Goal: Information Seeking & Learning: Learn about a topic

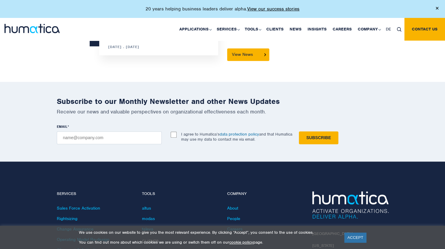
scroll to position [1726, 0]
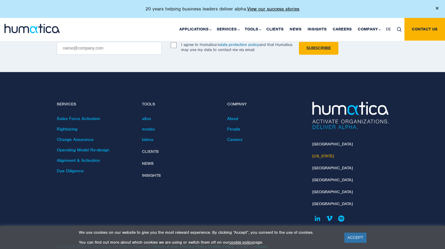
click at [332, 154] on link "[US_STATE]" at bounding box center [323, 156] width 22 height 5
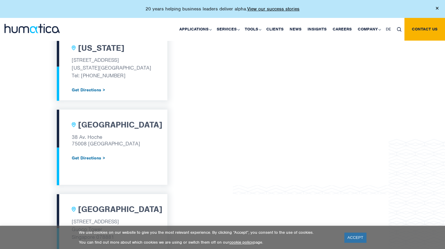
scroll to position [362, 0]
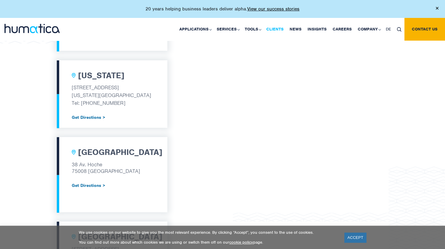
click at [281, 26] on link "Clients" at bounding box center [274, 29] width 23 height 23
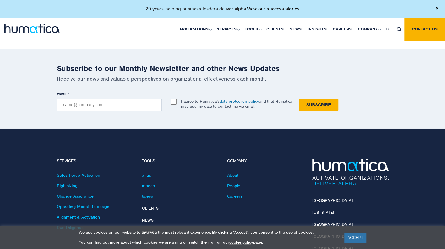
scroll to position [1255, 0]
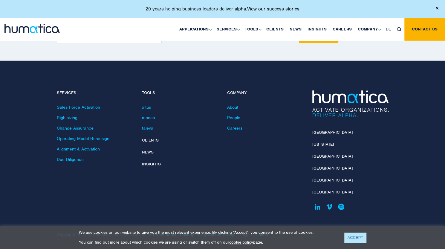
click at [359, 236] on link "ACCEPT" at bounding box center [355, 238] width 22 height 10
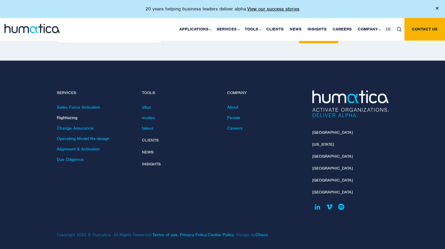
click at [64, 118] on link "Rightsizing" at bounding box center [67, 117] width 21 height 5
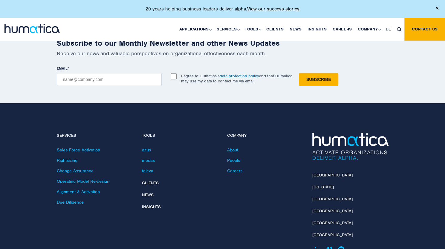
scroll to position [1084, 0]
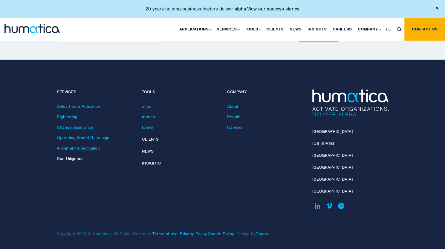
click at [75, 158] on link "Due Diligence" at bounding box center [70, 158] width 27 height 5
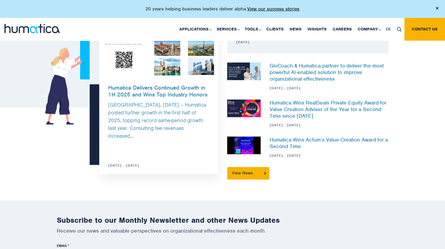
scroll to position [448, 0]
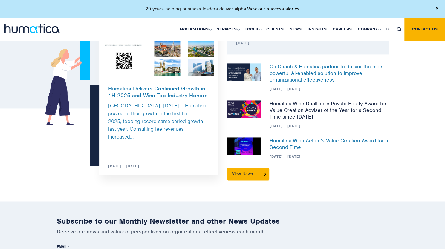
click at [291, 115] on link "Humatica Wins RealDeals Private Equity Award for Value Creation Adviser of the …" at bounding box center [328, 110] width 117 height 20
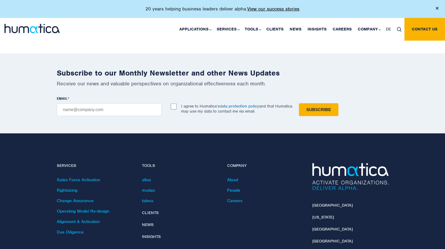
scroll to position [830, 0]
